Goal: Find specific page/section: Find specific page/section

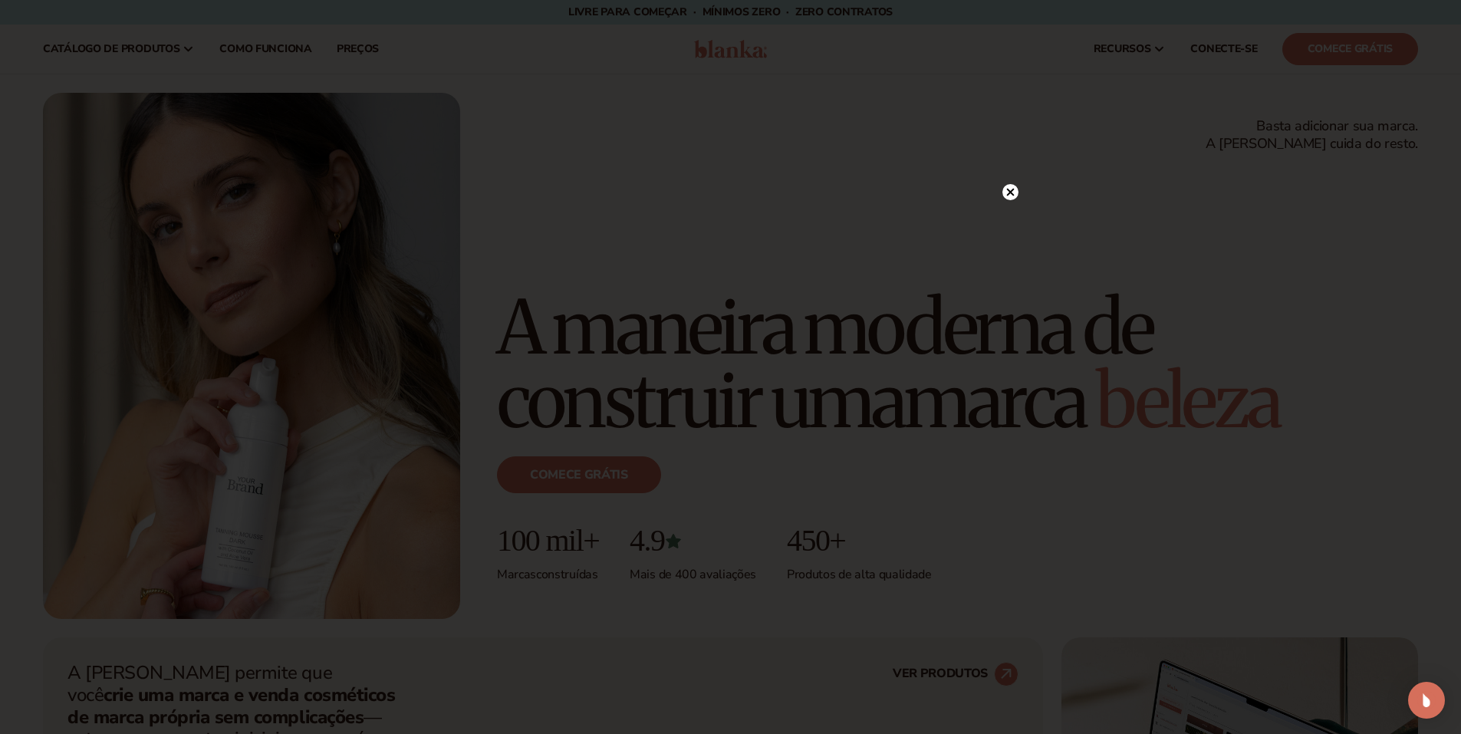
click at [1001, 194] on div "Junte-se à comunidade" at bounding box center [731, 367] width 552 height 350
click at [1011, 188] on circle at bounding box center [1010, 192] width 16 height 16
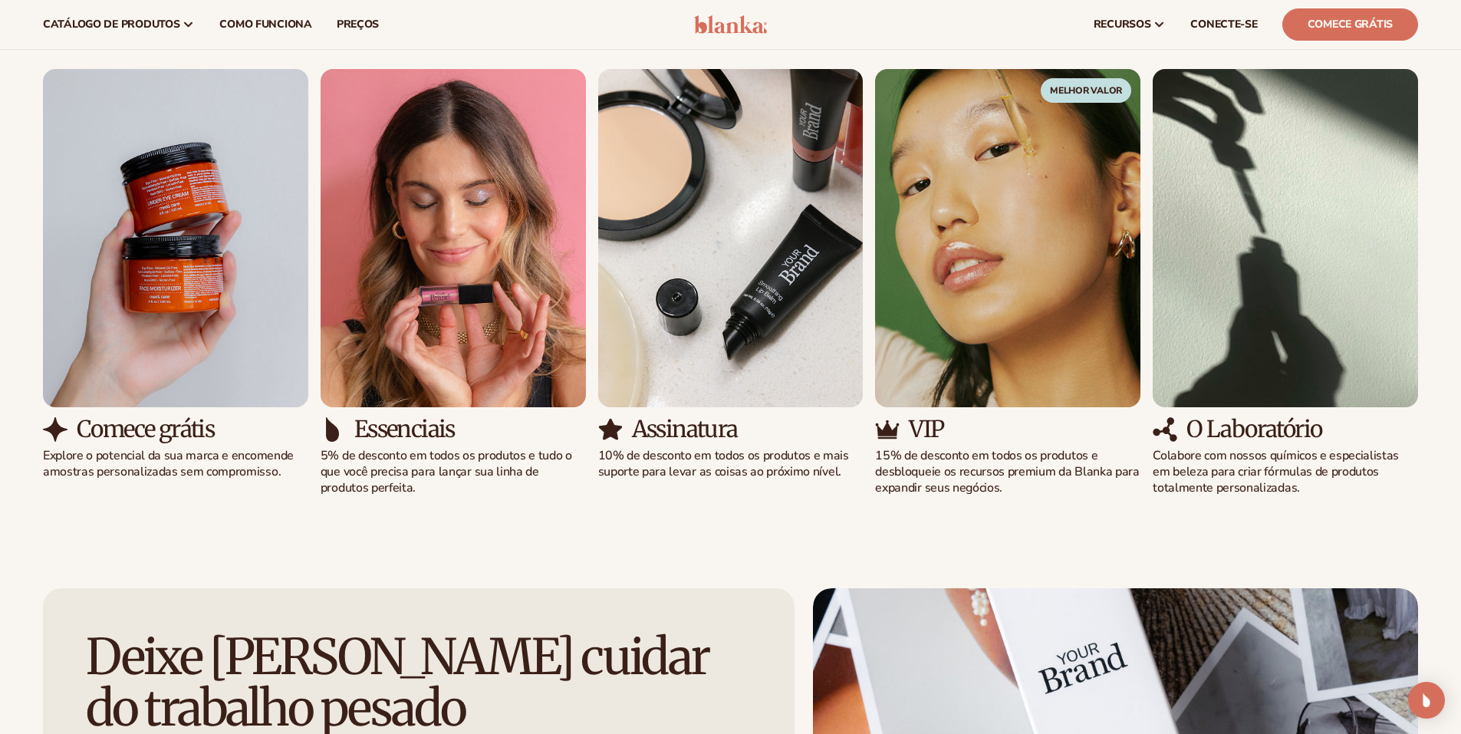
scroll to position [1329, 0]
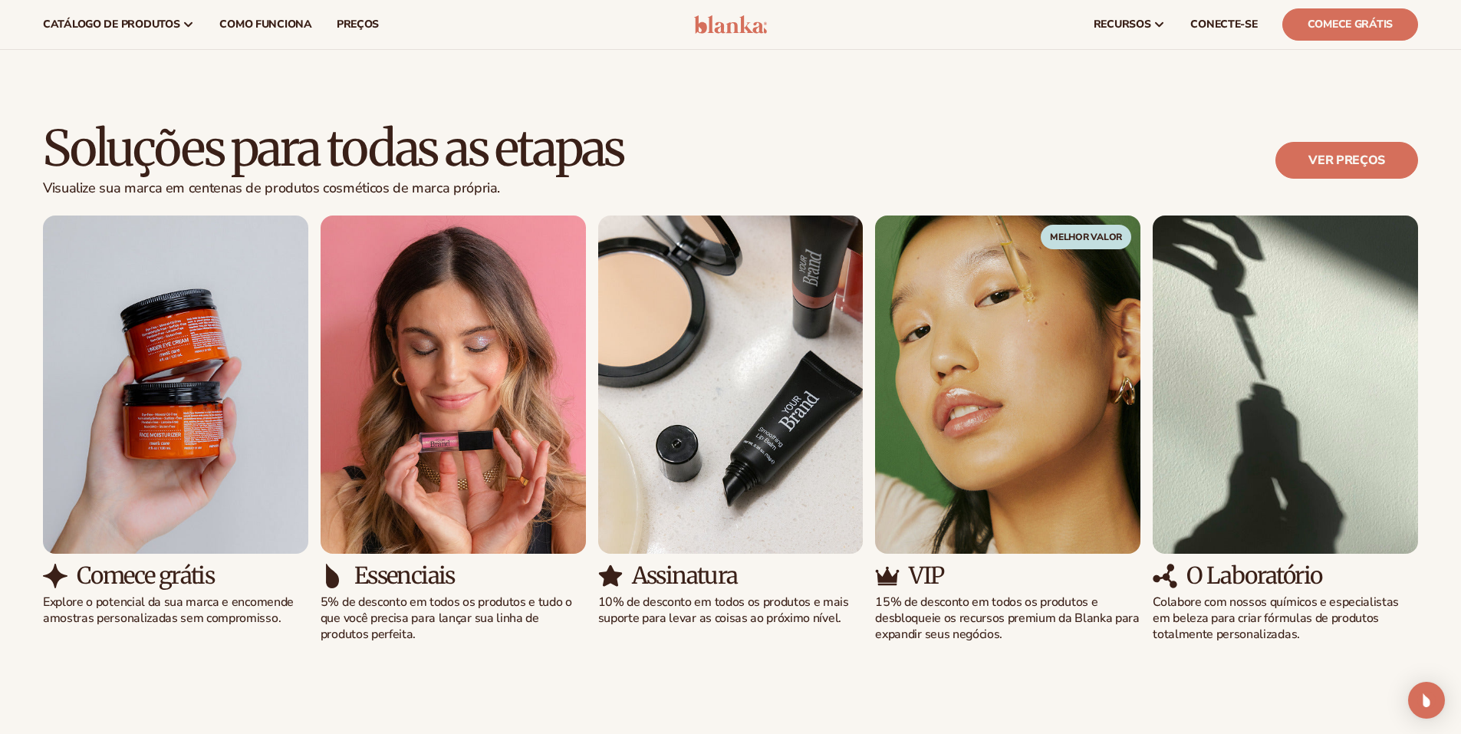
click at [108, 408] on img "1 / 5" at bounding box center [175, 384] width 265 height 338
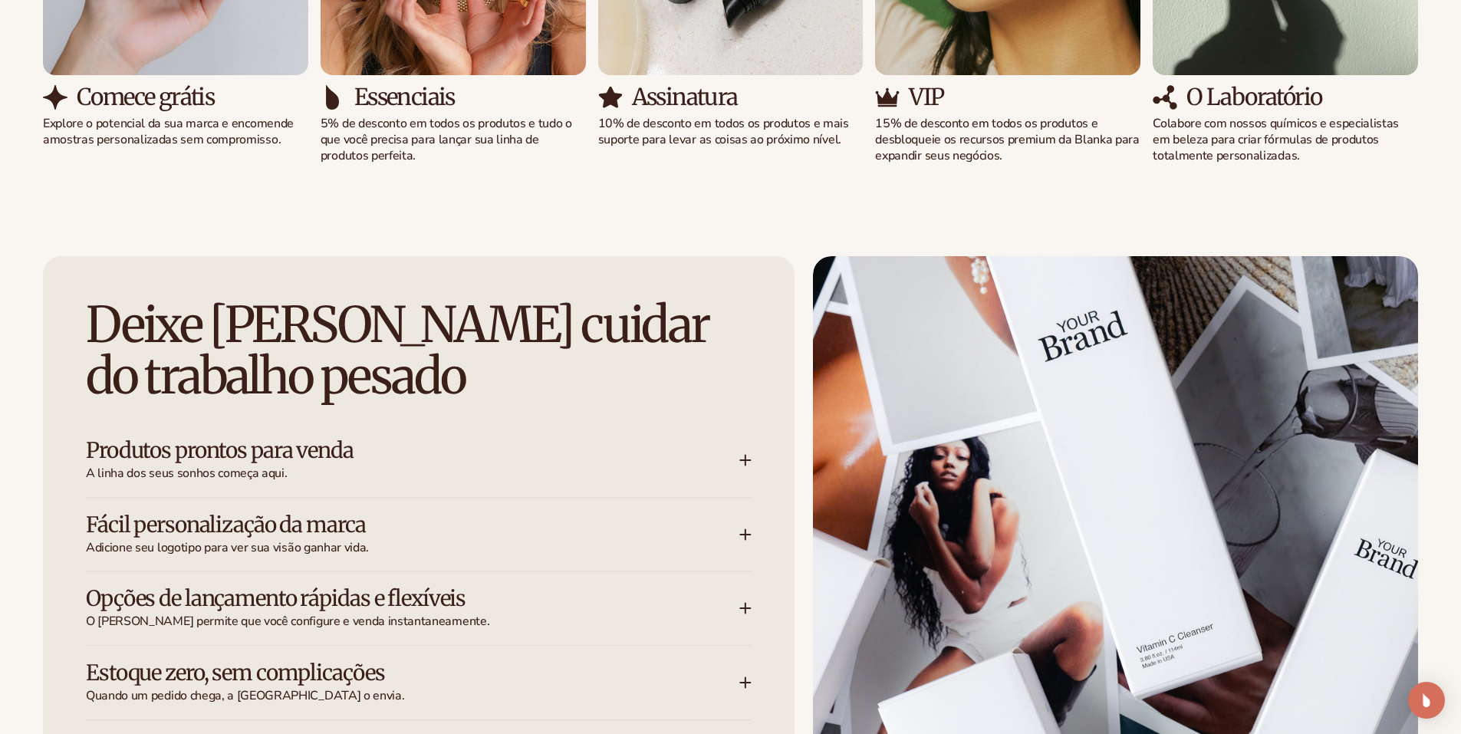
scroll to position [1840, 0]
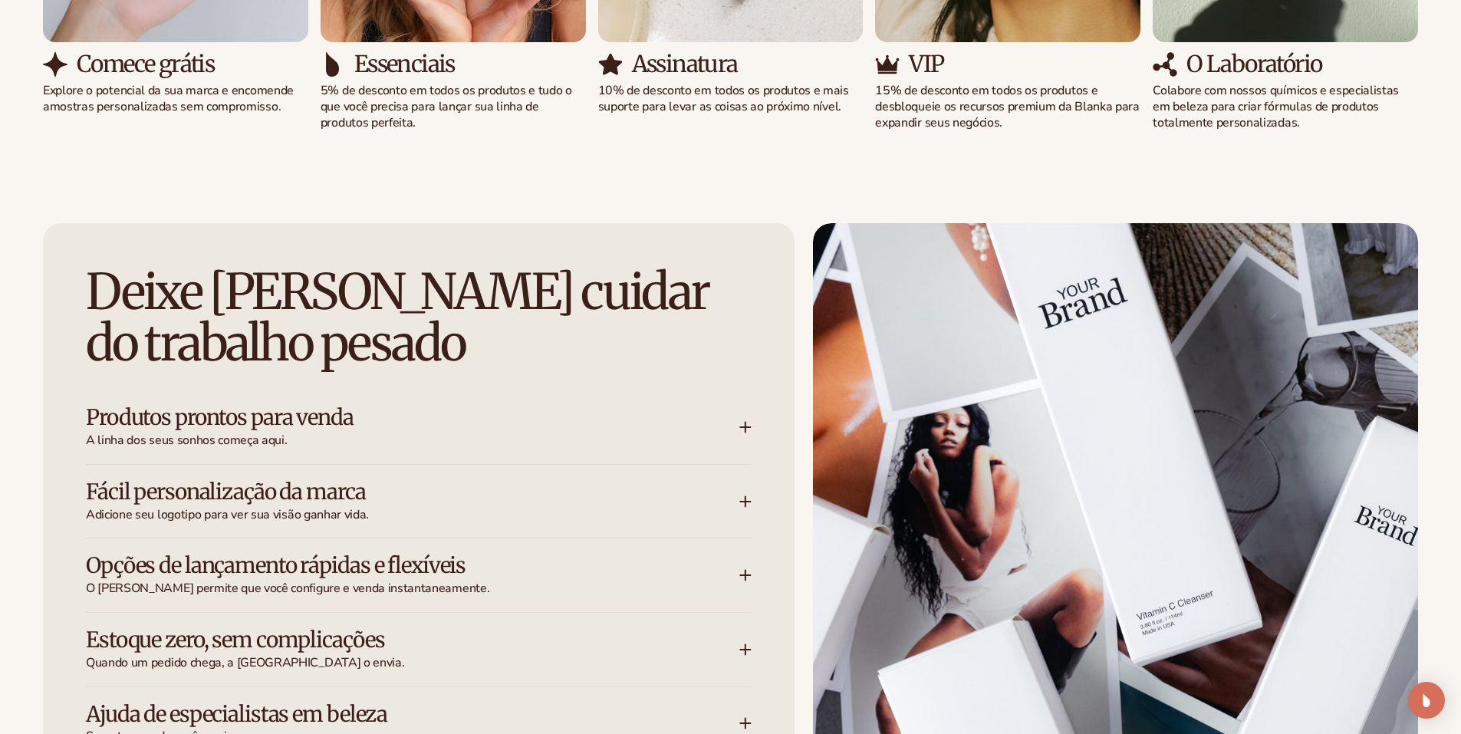
click at [1264, 429] on img at bounding box center [1115, 603] width 605 height 761
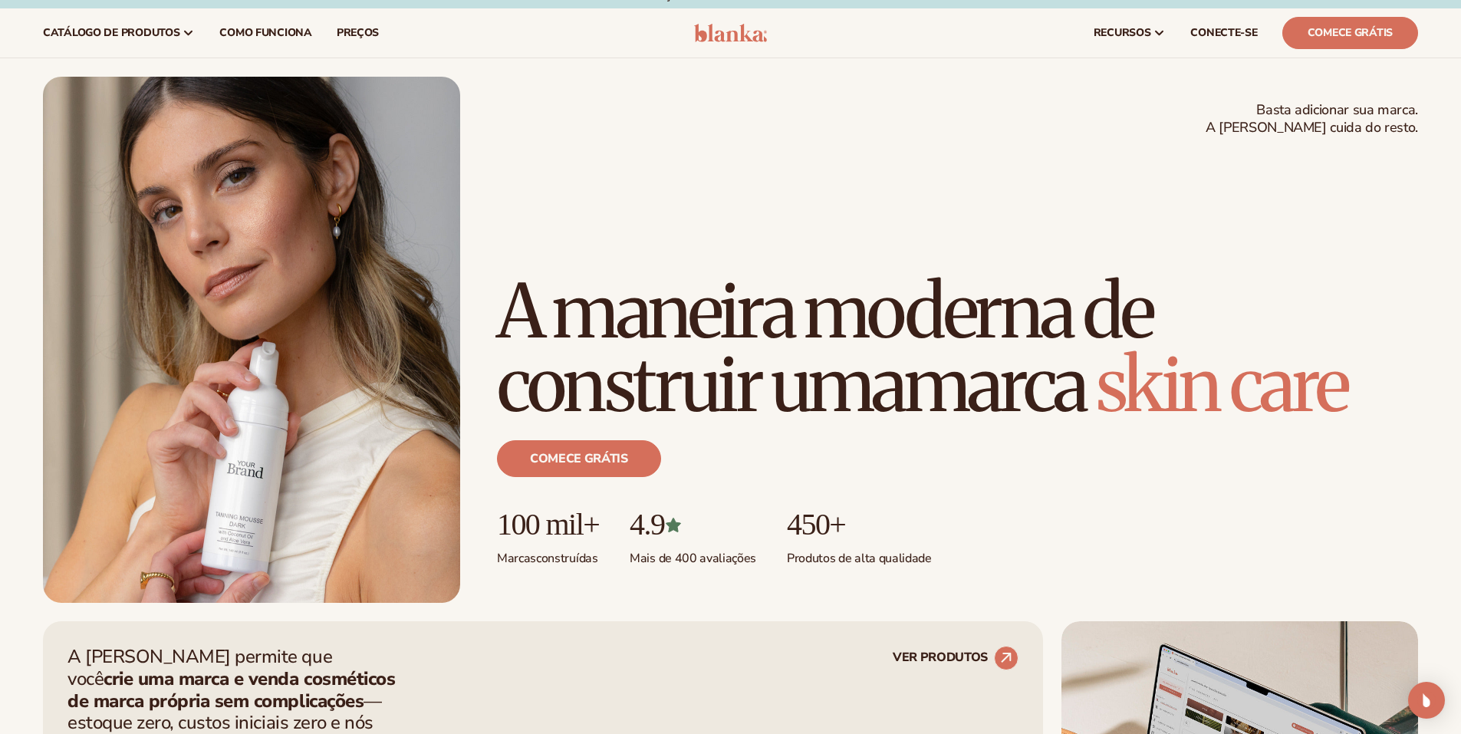
scroll to position [0, 0]
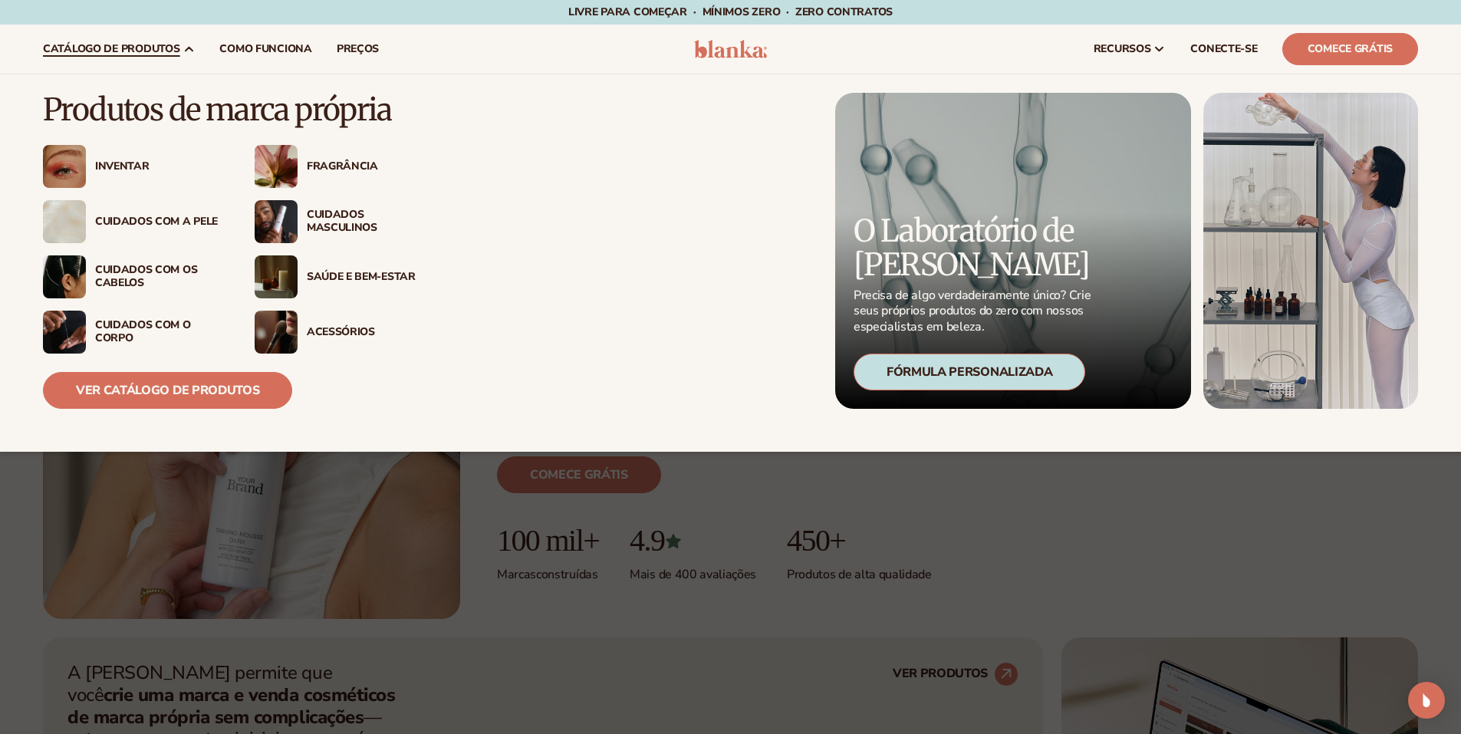
click at [285, 226] on img at bounding box center [276, 221] width 43 height 43
click at [180, 219] on font "Cuidados com a pele" at bounding box center [156, 221] width 123 height 15
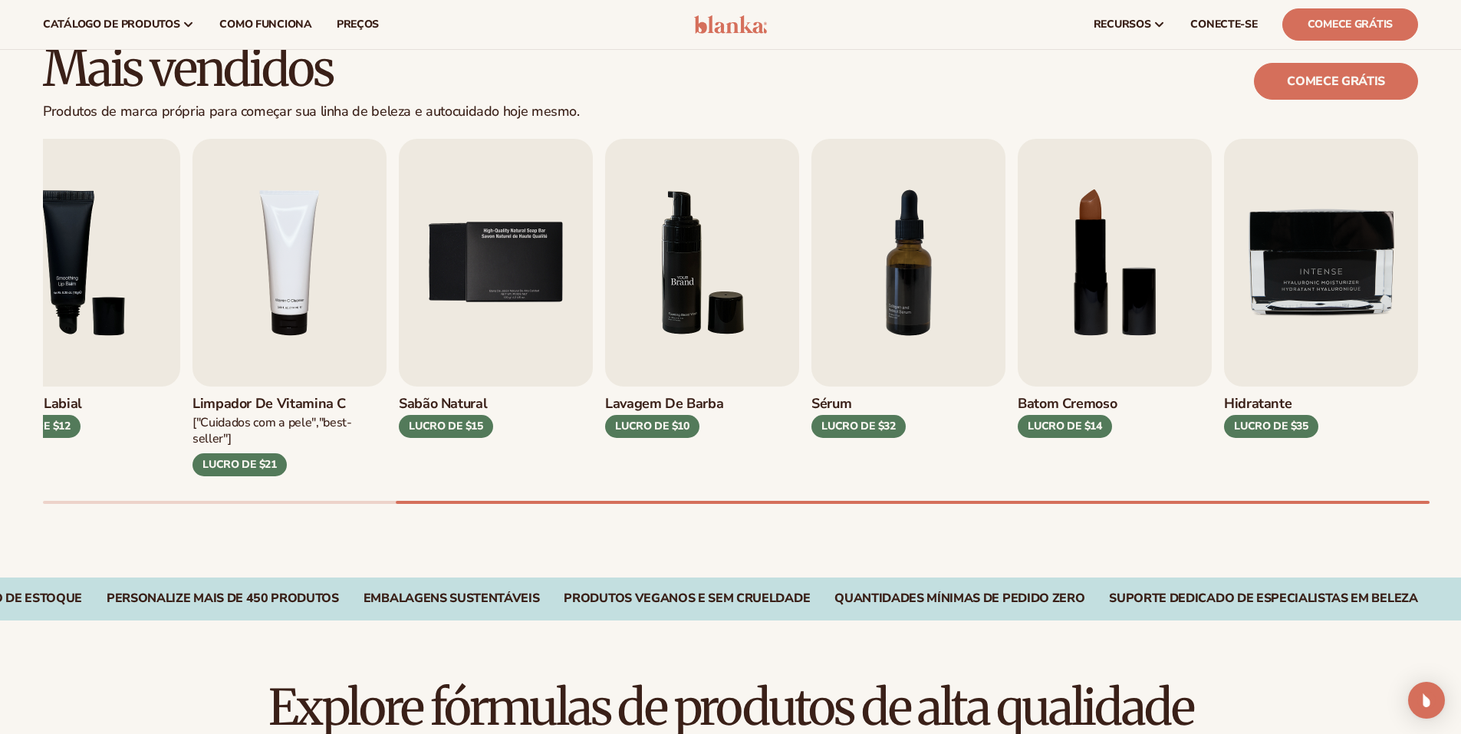
scroll to position [409, 0]
